Goal: Find specific page/section: Find specific page/section

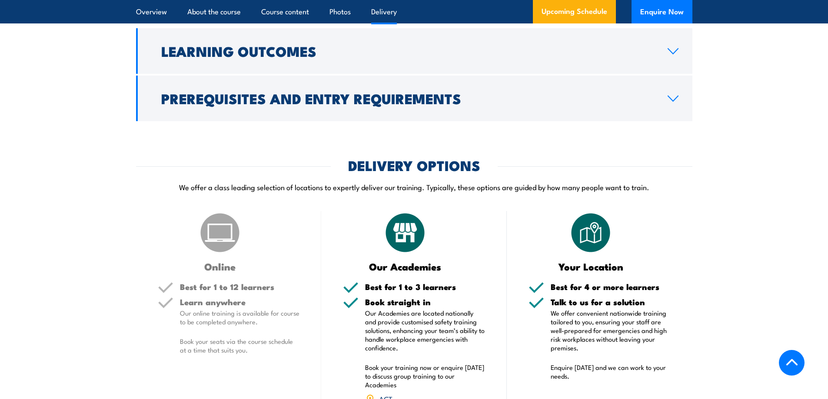
scroll to position [1173, 0]
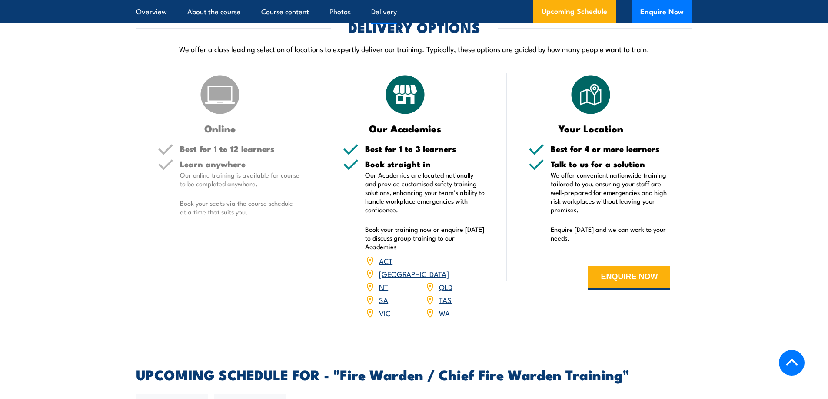
click at [385, 286] on link "NT" at bounding box center [383, 287] width 9 height 10
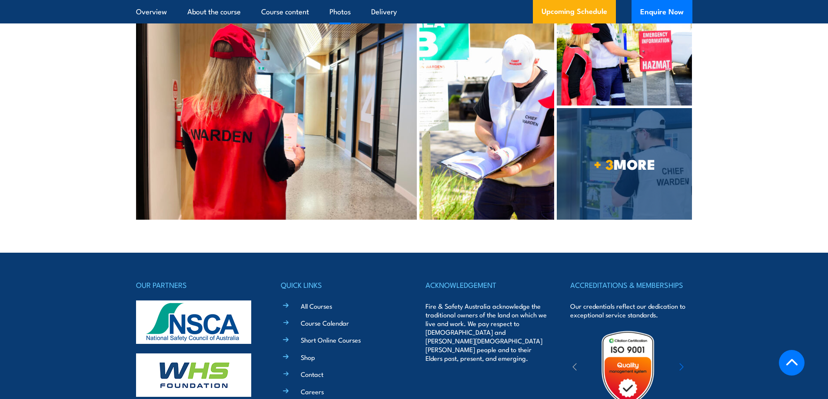
scroll to position [2449, 0]
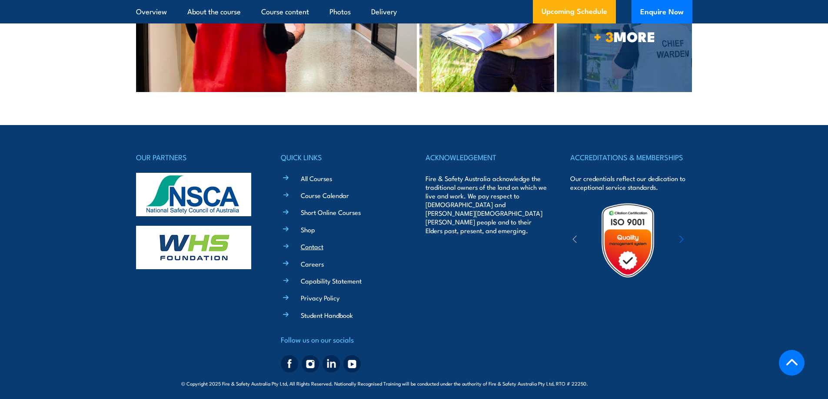
click at [314, 242] on link "Contact" at bounding box center [312, 246] width 23 height 9
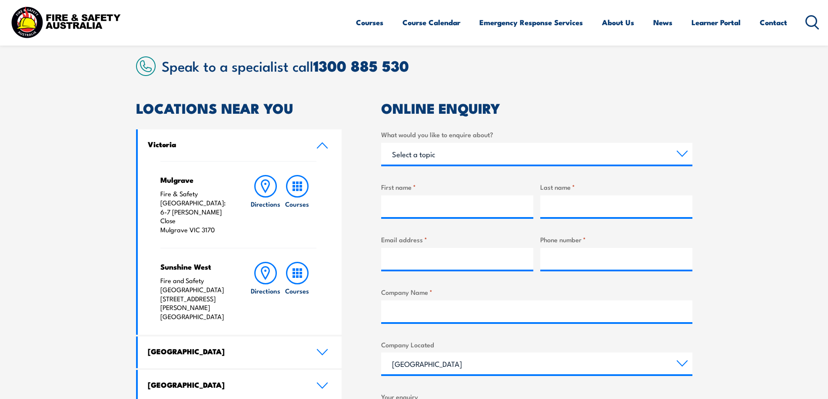
scroll to position [217, 0]
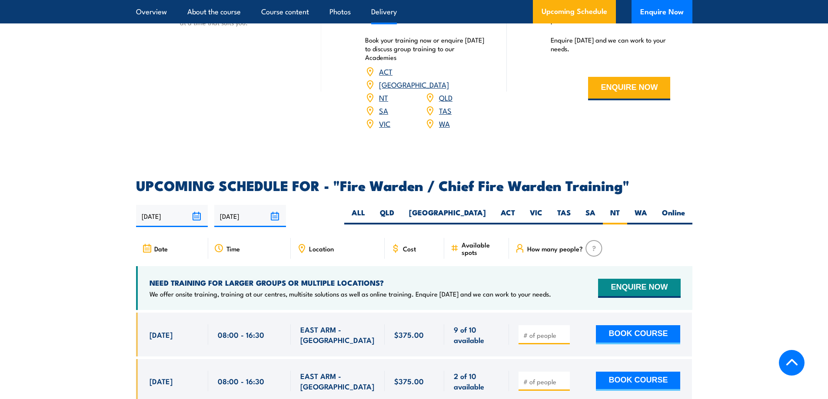
scroll to position [1403, 0]
